Goal: Task Accomplishment & Management: Manage account settings

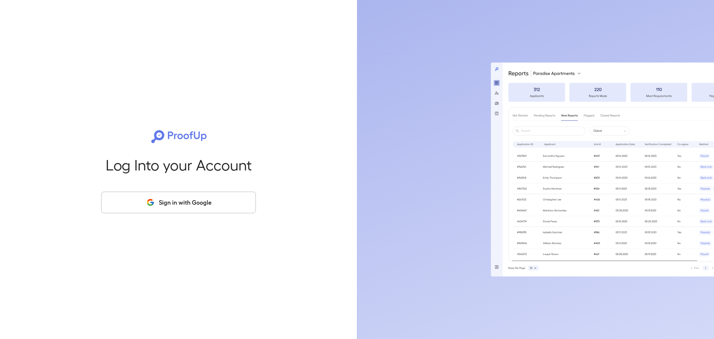
click at [213, 204] on button "Sign in with Google" at bounding box center [178, 203] width 155 height 22
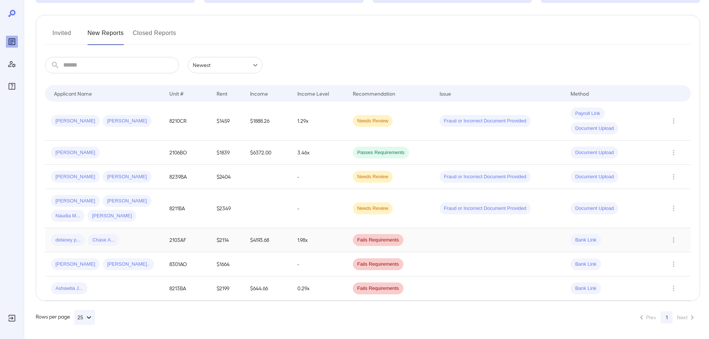
scroll to position [78, 0]
click at [60, 32] on button "Invited" at bounding box center [61, 35] width 33 height 18
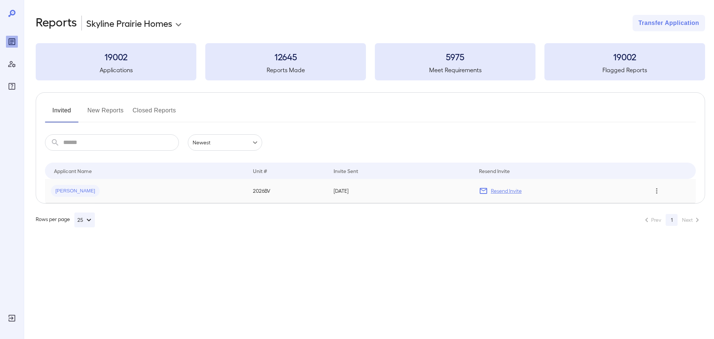
click at [657, 188] on icon "Row Actions" at bounding box center [656, 191] width 1 height 6
click at [670, 205] on li "View Application" at bounding box center [679, 206] width 59 height 12
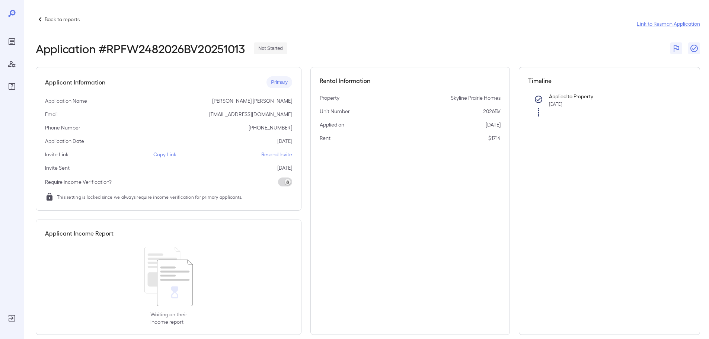
click at [173, 155] on p "Copy Link" at bounding box center [164, 154] width 23 height 7
click at [47, 17] on p "Back to reports" at bounding box center [62, 19] width 35 height 7
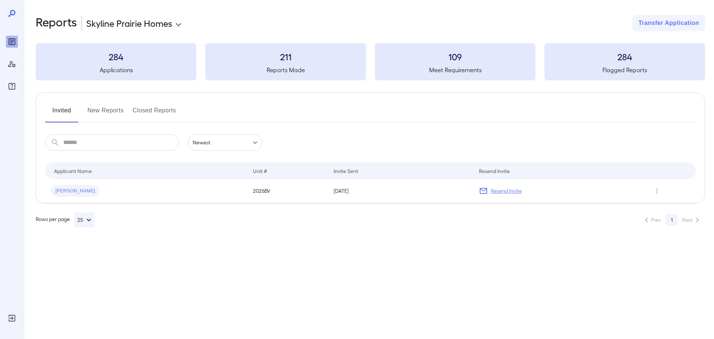
click at [111, 106] on button "New Reports" at bounding box center [105, 114] width 36 height 18
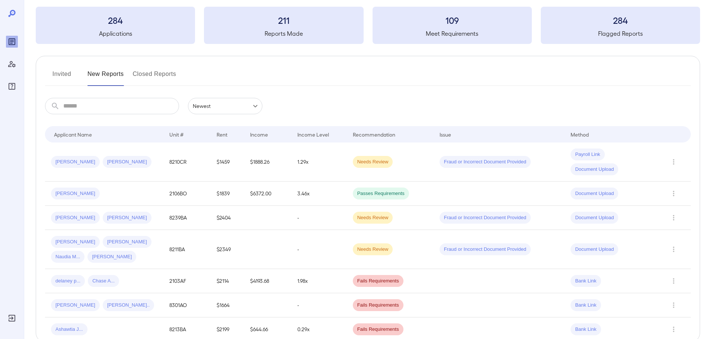
scroll to position [78, 0]
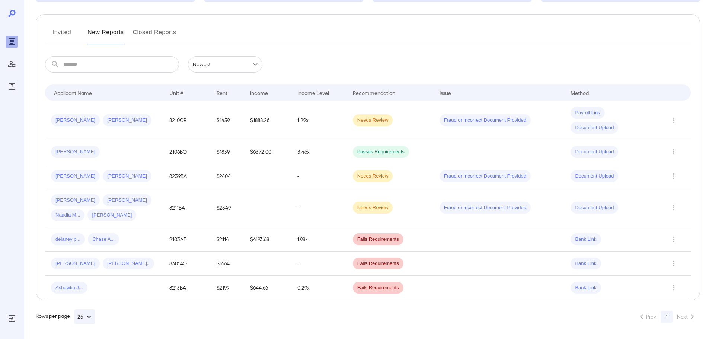
click at [105, 23] on div "Invited New Reports Closed Reports ​ ​ Newest ****** Drop to group by Applicant…" at bounding box center [368, 157] width 664 height 286
click at [107, 32] on button "New Reports" at bounding box center [105, 35] width 36 height 18
click at [109, 33] on button "New Reports" at bounding box center [105, 35] width 36 height 18
